Goal: Check status: Check status

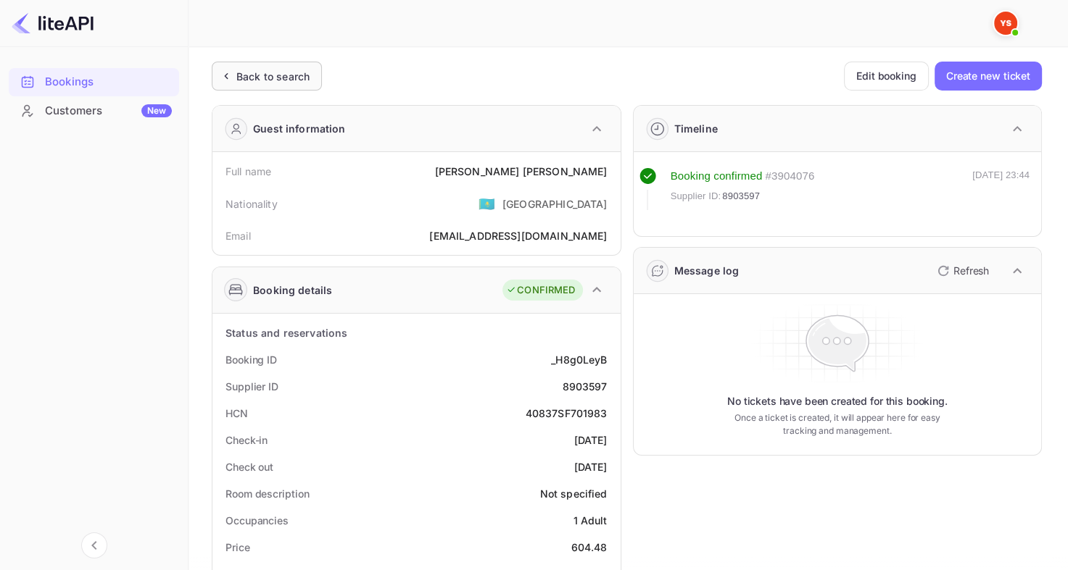
click at [275, 62] on div "Back to search" at bounding box center [267, 76] width 110 height 29
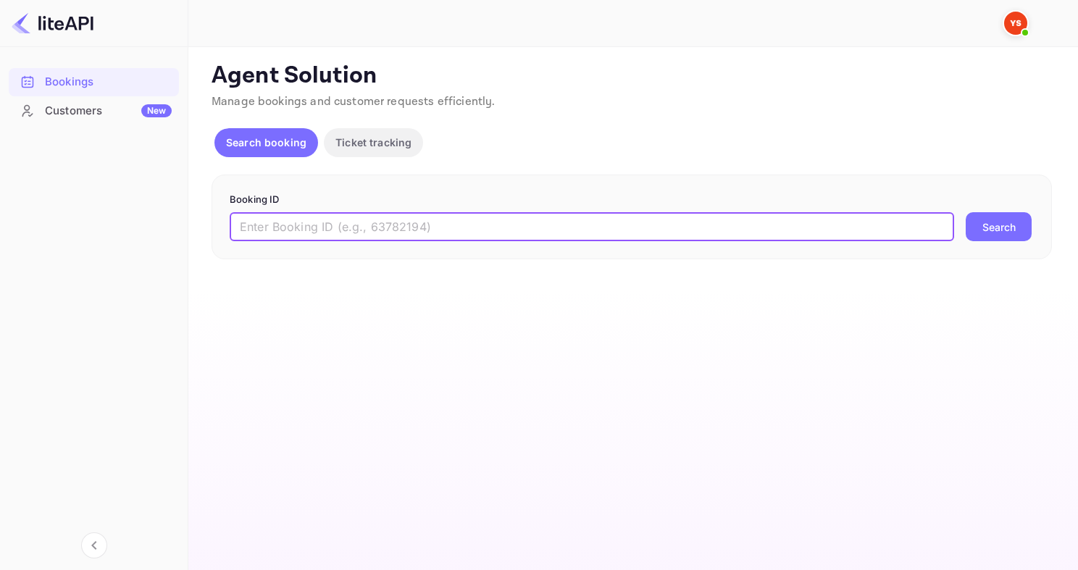
click at [340, 218] on input "text" at bounding box center [592, 226] width 725 height 29
paste input "8955336"
type input "8955336"
click at [966, 212] on button "Search" at bounding box center [999, 226] width 66 height 29
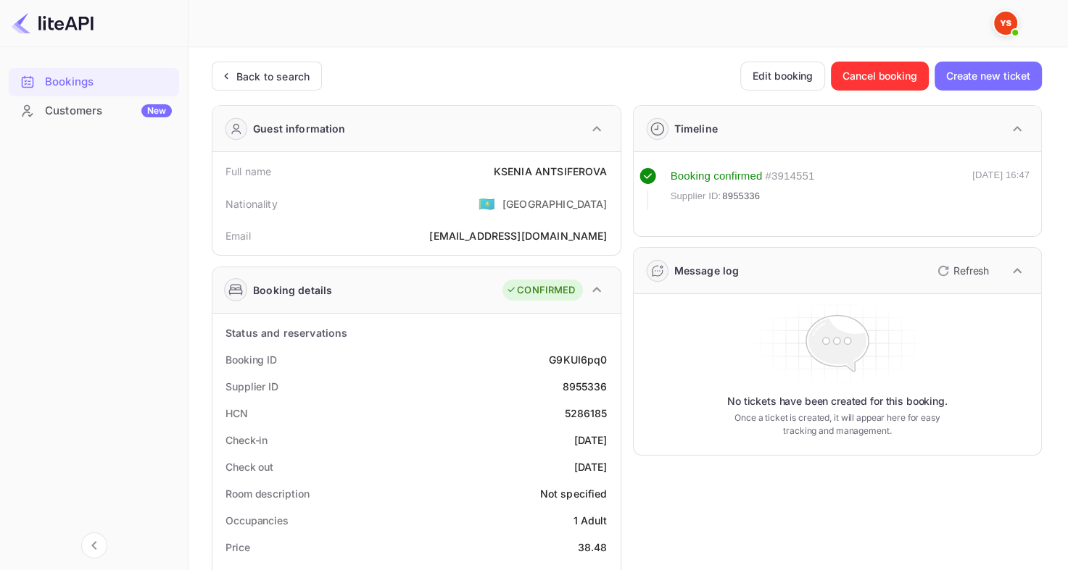
click at [281, 84] on div "Back to search" at bounding box center [267, 76] width 110 height 29
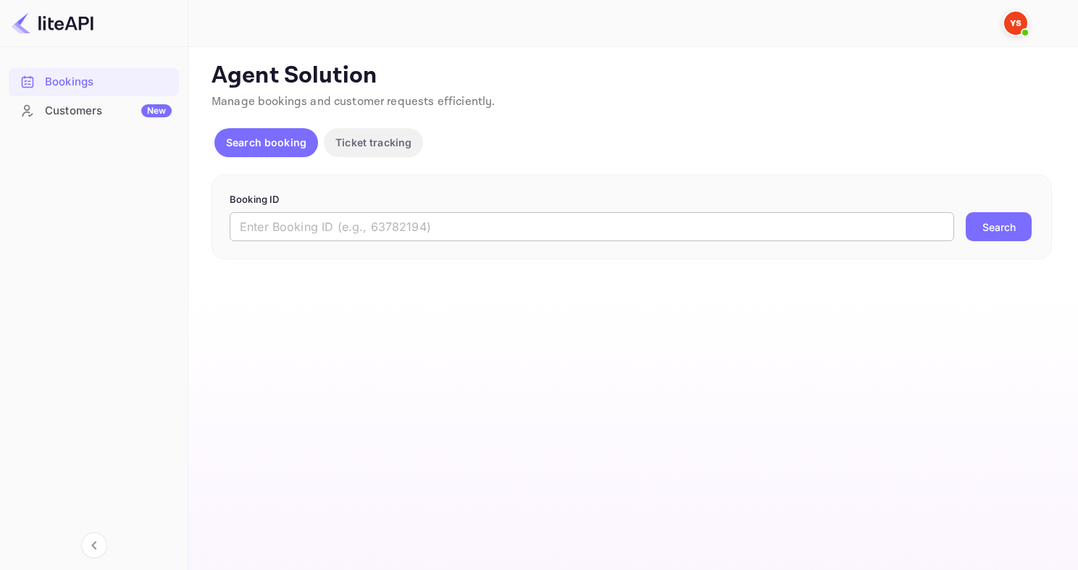
click at [318, 236] on input "text" at bounding box center [592, 226] width 725 height 29
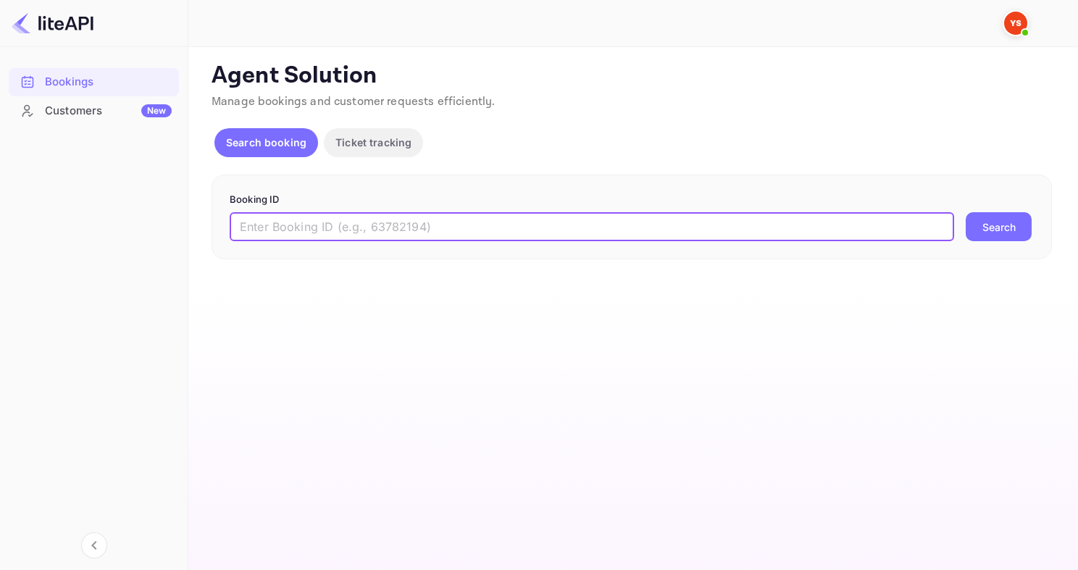
paste input "8869071"
type input "8869071"
click at [966, 212] on button "Search" at bounding box center [999, 226] width 66 height 29
